Goal: Complete application form: Complete application form

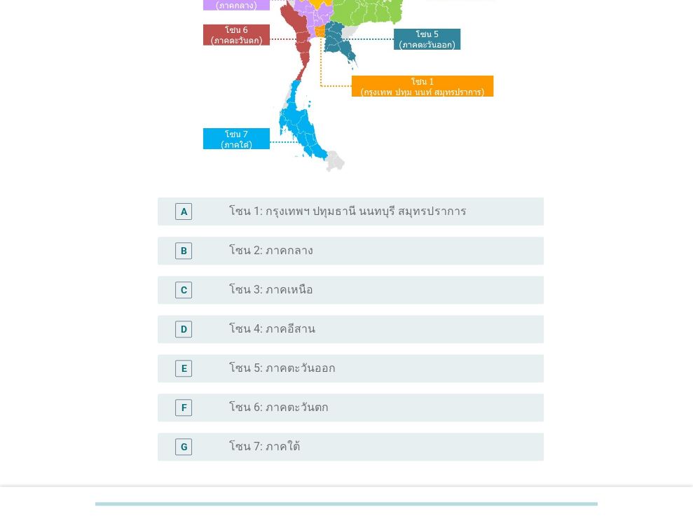
click at [320, 205] on label "โซน 1: กรุงเทพฯ ปทุมธานี นนทบุรี สมุทรปราการ" at bounding box center [347, 212] width 237 height 14
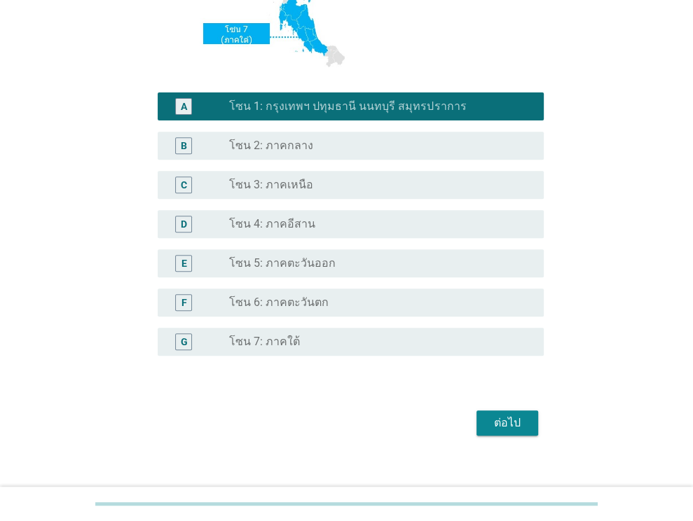
scroll to position [317, 0]
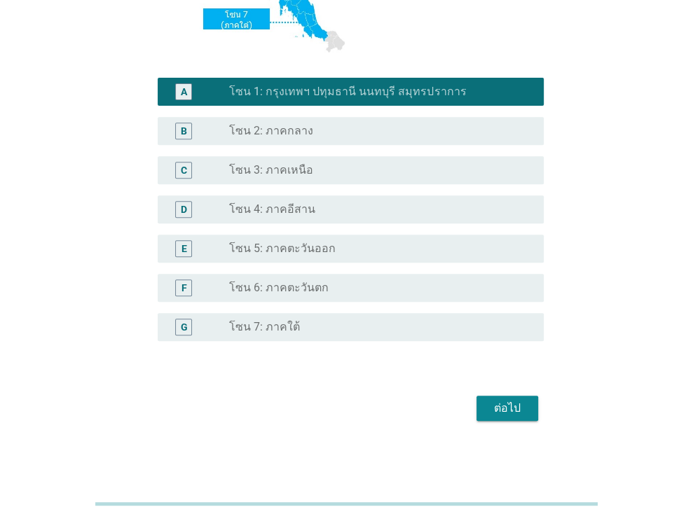
click at [502, 410] on div "ต่อไป" at bounding box center [507, 408] width 39 height 17
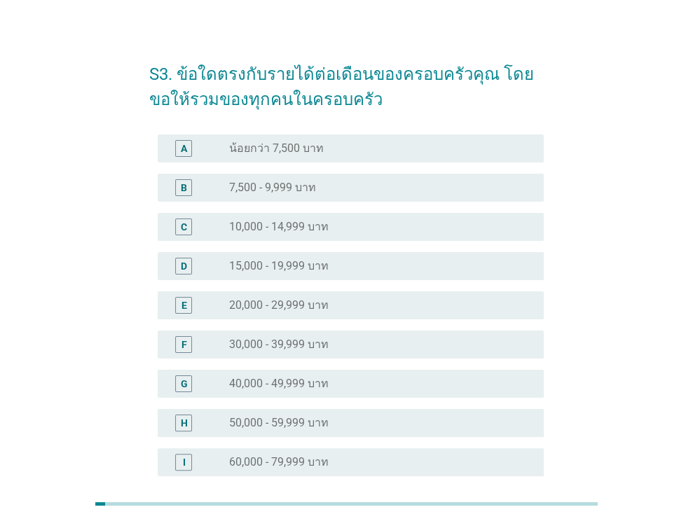
scroll to position [0, 0]
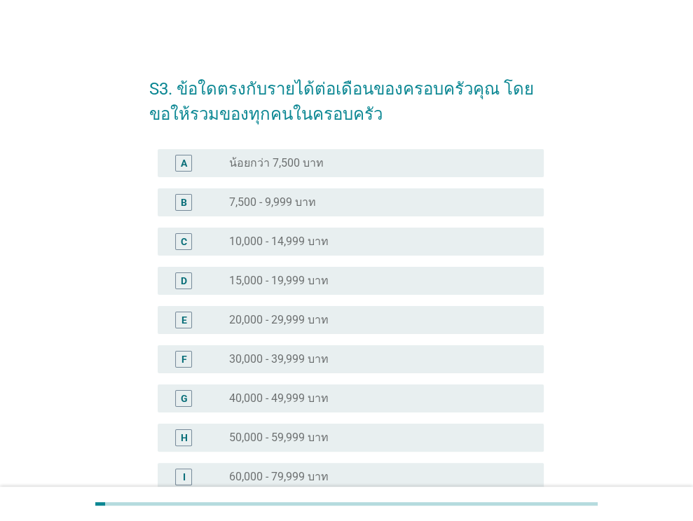
click at [309, 361] on label "30,000 - 39,999 บาท" at bounding box center [279, 359] width 100 height 14
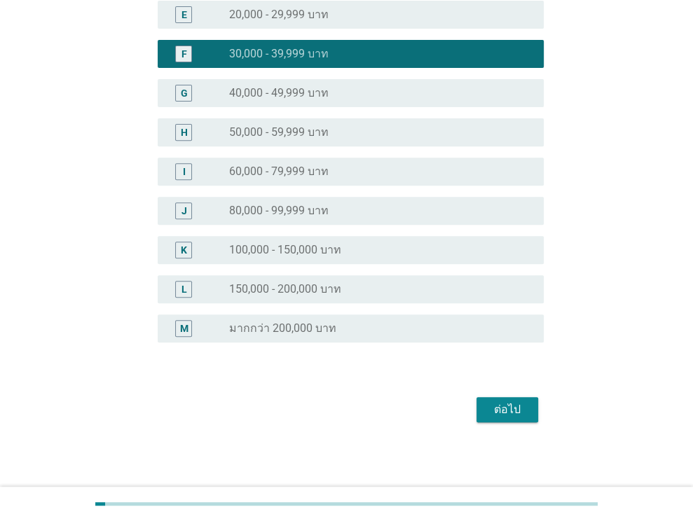
scroll to position [307, 0]
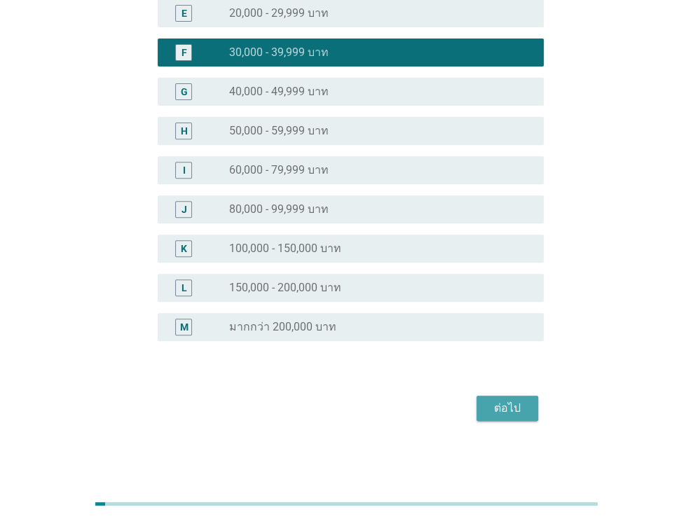
click at [513, 413] on div "ต่อไป" at bounding box center [507, 408] width 39 height 17
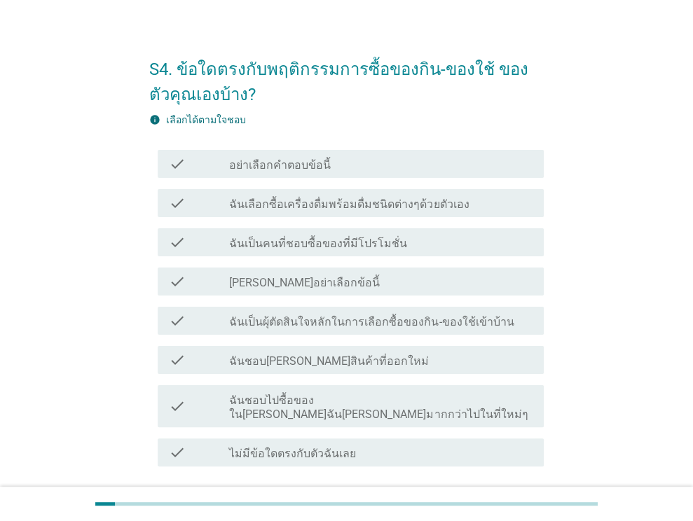
scroll to position [114, 0]
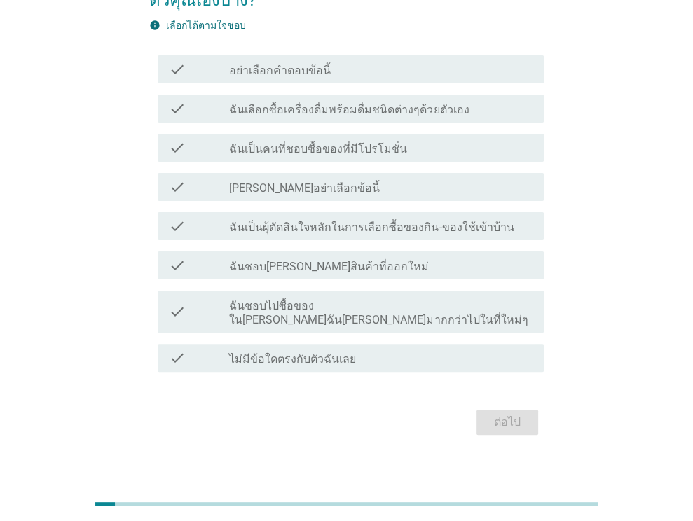
click at [325, 106] on label "ฉันเลือกซื้อเครื่องดื่มพร้อมดื่มชนิดต่างๆด้วยตัวเอง" at bounding box center [349, 110] width 240 height 14
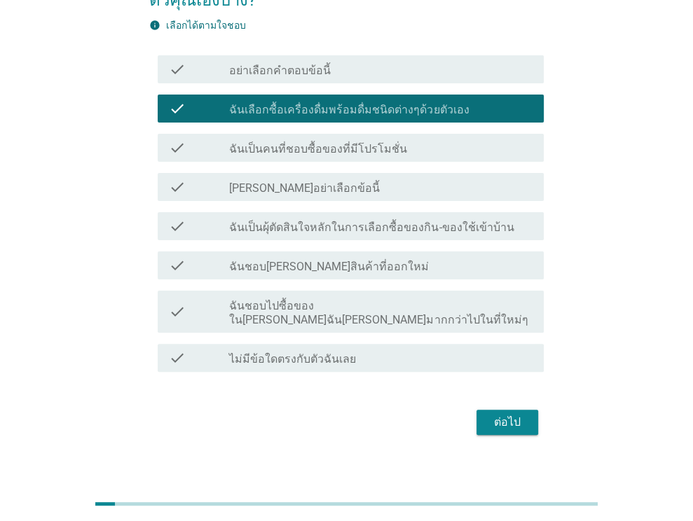
click at [528, 410] on button "ต่อไป" at bounding box center [508, 422] width 62 height 25
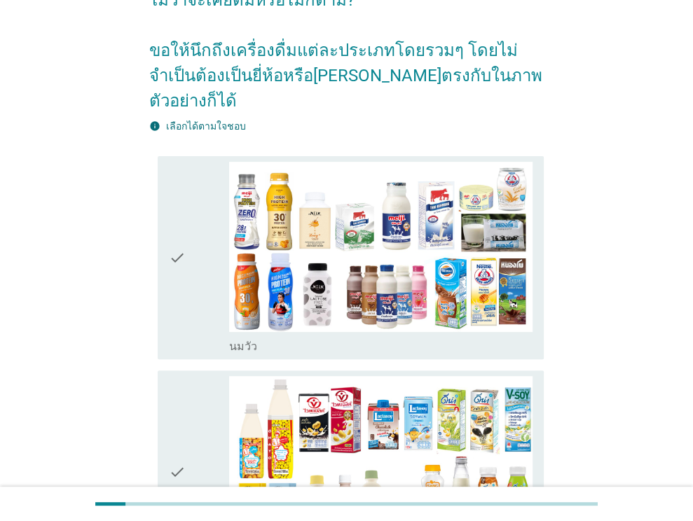
scroll to position [0, 0]
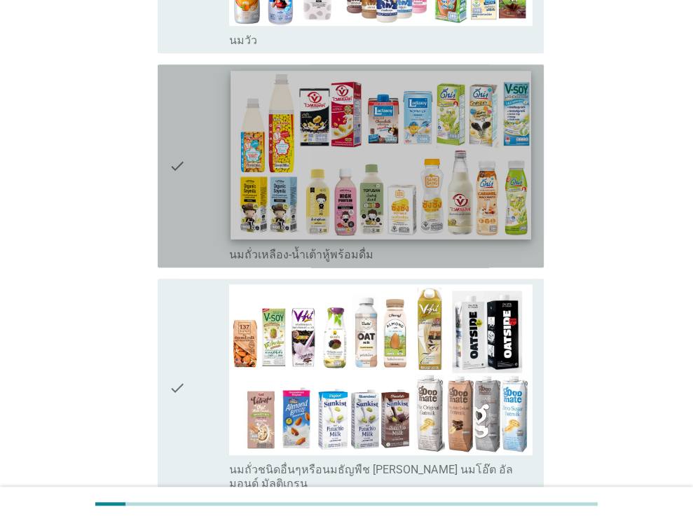
click at [344, 124] on img at bounding box center [381, 155] width 300 height 169
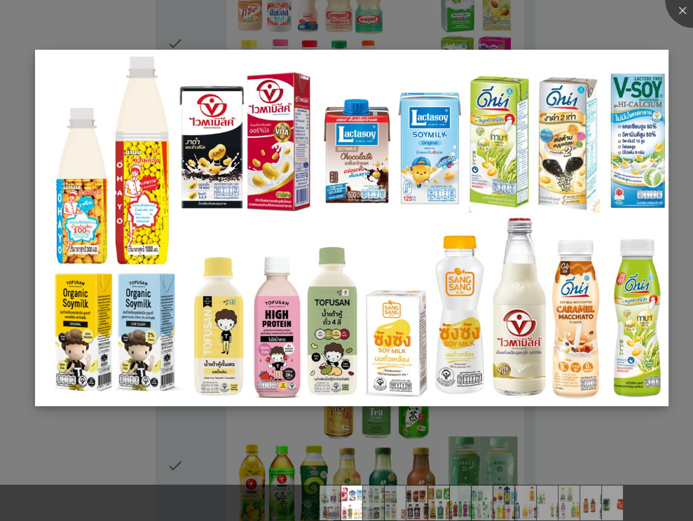
scroll to position [981, 0]
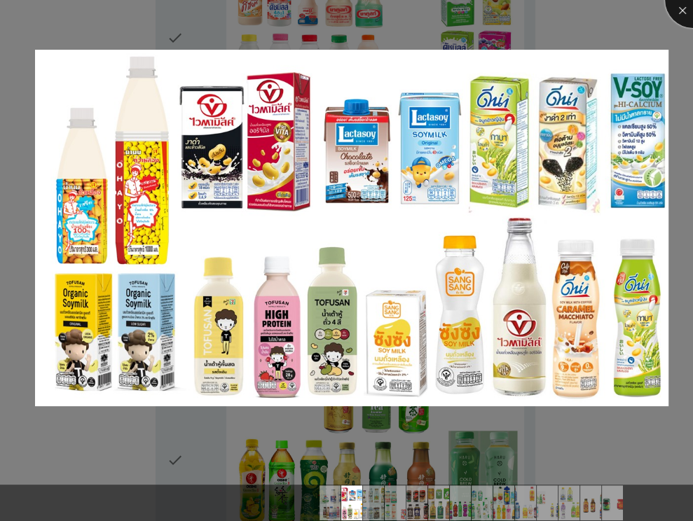
click at [675, 11] on div at bounding box center [693, 0] width 56 height 56
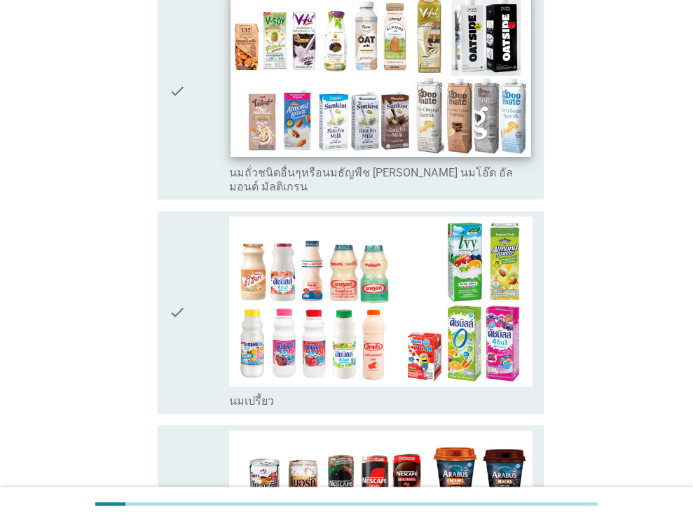
scroll to position [561, 0]
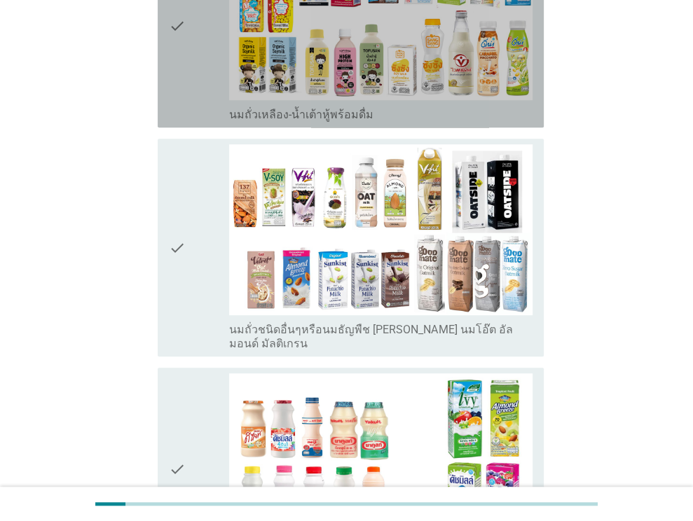
drag, startPoint x: 360, startPoint y: 81, endPoint x: 364, endPoint y: 106, distance: 25.6
click at [361, 105] on div "check_box_outline_blank นมถั่วเหลือง-น้ำเต้าหู้พร้อมดื่ม" at bounding box center [380, 113] width 303 height 17
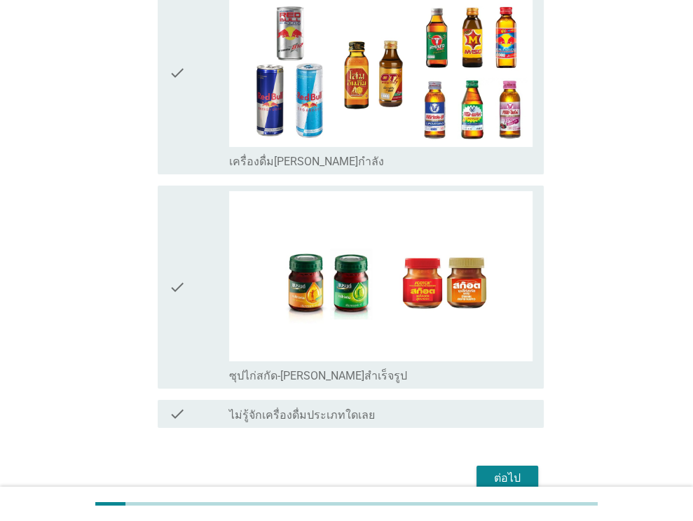
scroll to position [2915, 0]
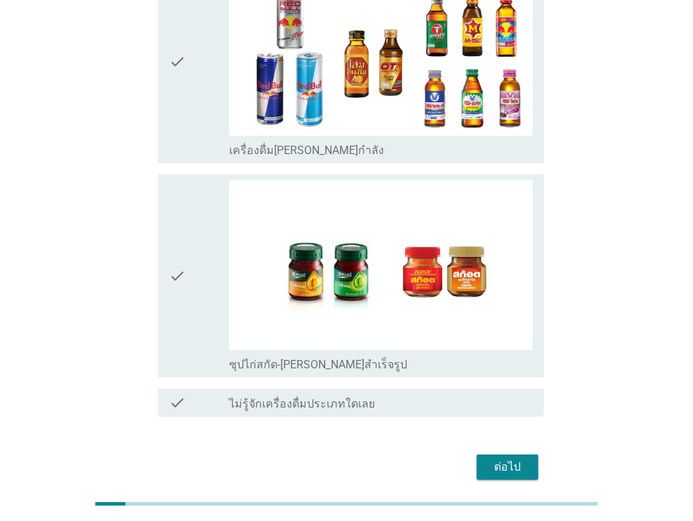
click at [499, 455] on button "ต่อไป" at bounding box center [508, 467] width 62 height 25
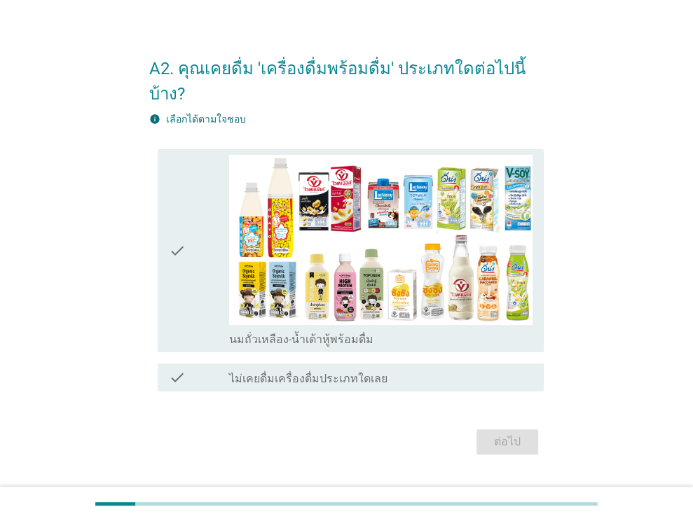
scroll to position [34, 0]
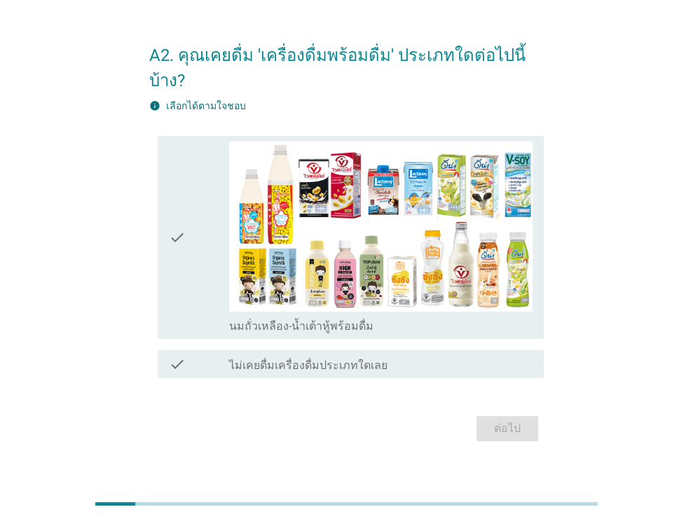
click at [193, 265] on div "check" at bounding box center [199, 238] width 61 height 192
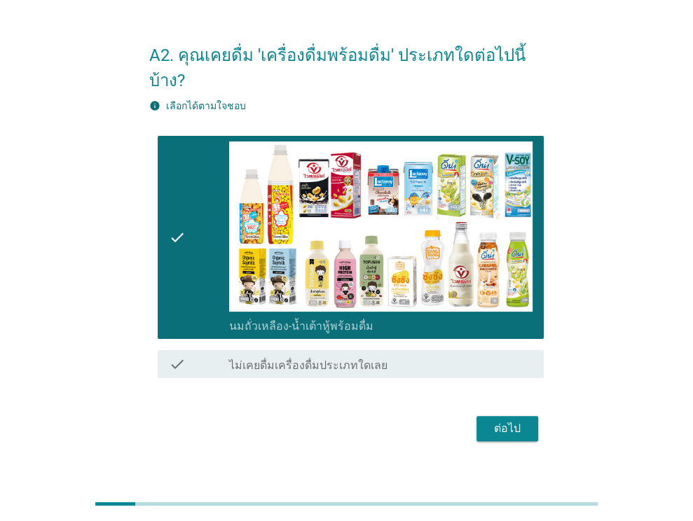
click at [496, 420] on div "ต่อไป" at bounding box center [507, 428] width 39 height 17
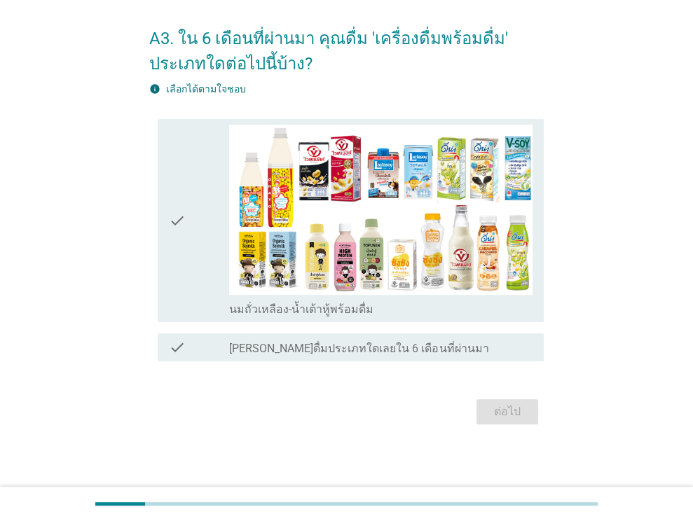
scroll to position [53, 0]
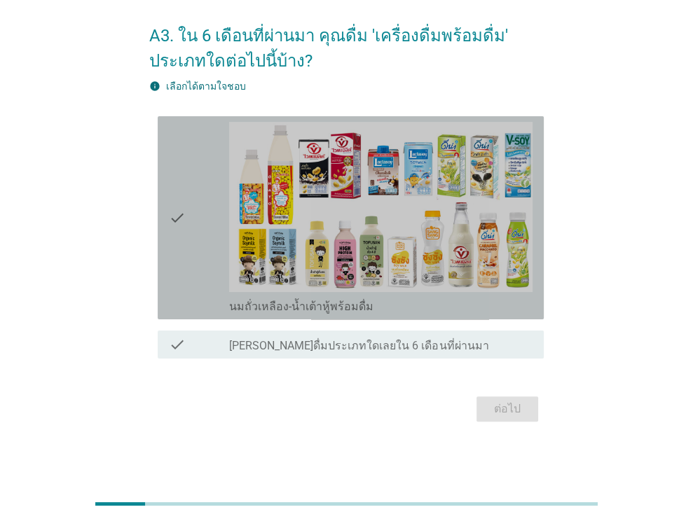
click at [172, 267] on icon "check" at bounding box center [177, 218] width 17 height 192
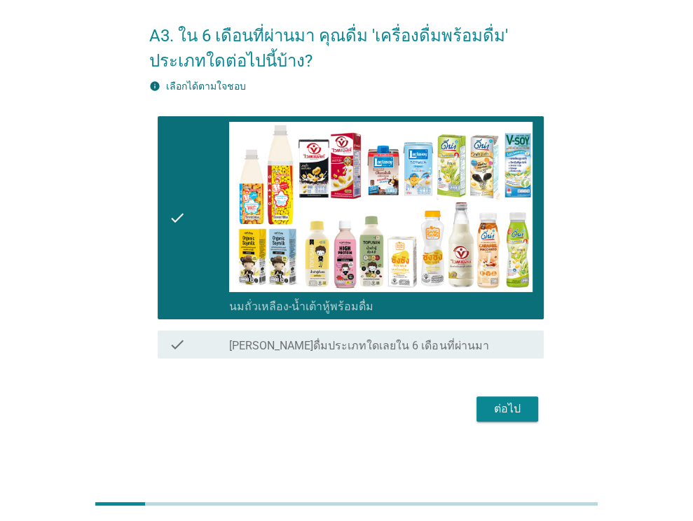
click at [493, 397] on button "ต่อไป" at bounding box center [508, 409] width 62 height 25
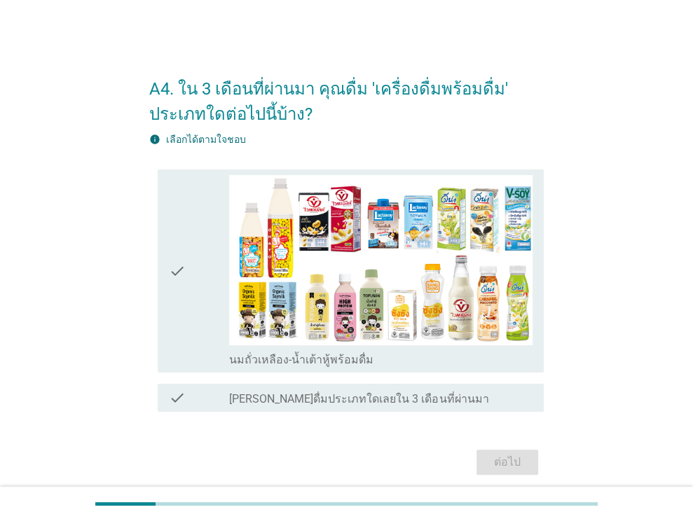
click at [184, 326] on icon "check" at bounding box center [177, 271] width 17 height 192
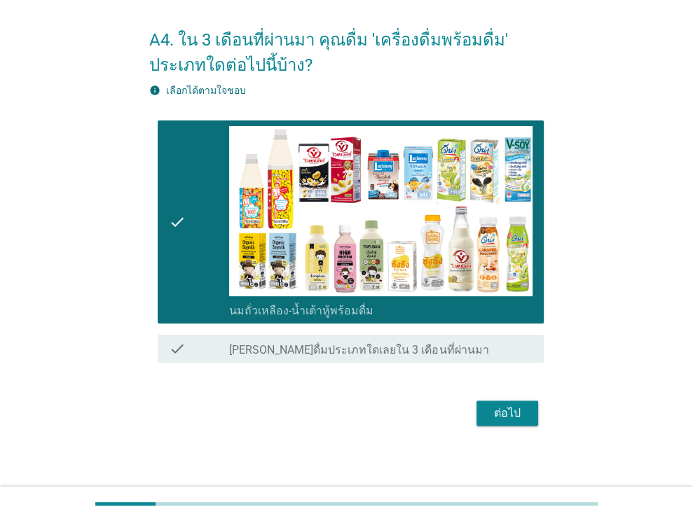
scroll to position [53, 0]
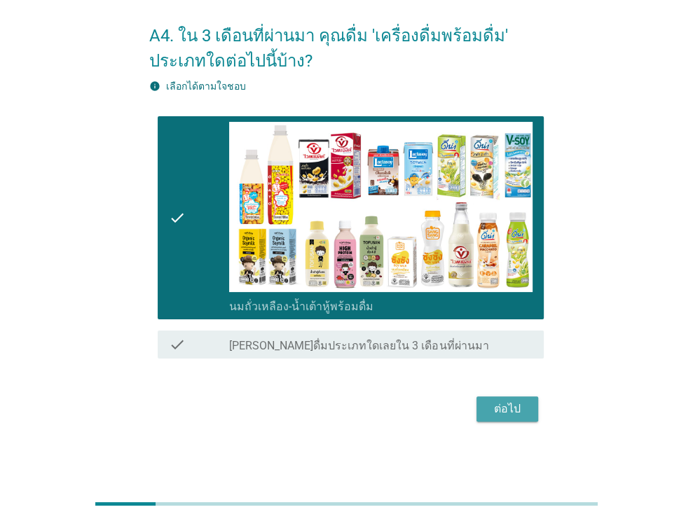
click at [493, 406] on div "ต่อไป" at bounding box center [507, 409] width 39 height 17
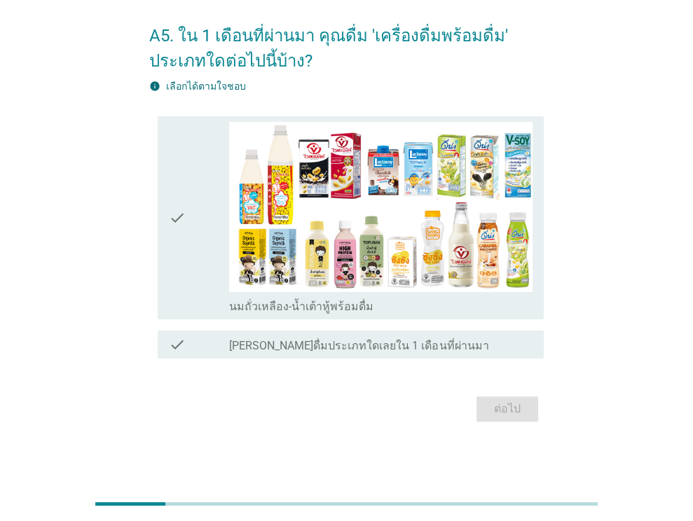
click at [194, 291] on div "check" at bounding box center [199, 218] width 61 height 192
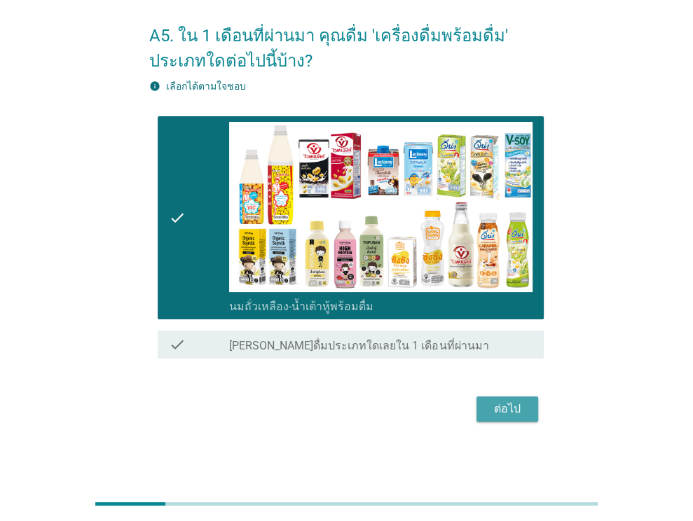
click at [514, 413] on div "ต่อไป" at bounding box center [507, 409] width 39 height 17
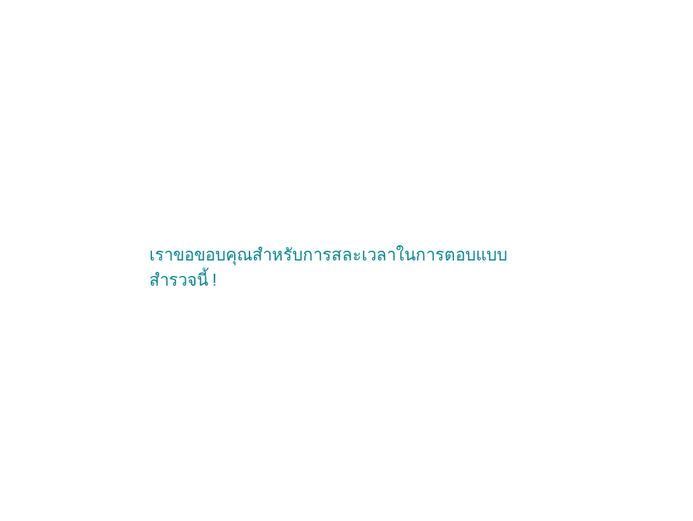
scroll to position [0, 0]
